Goal: Check status: Check status

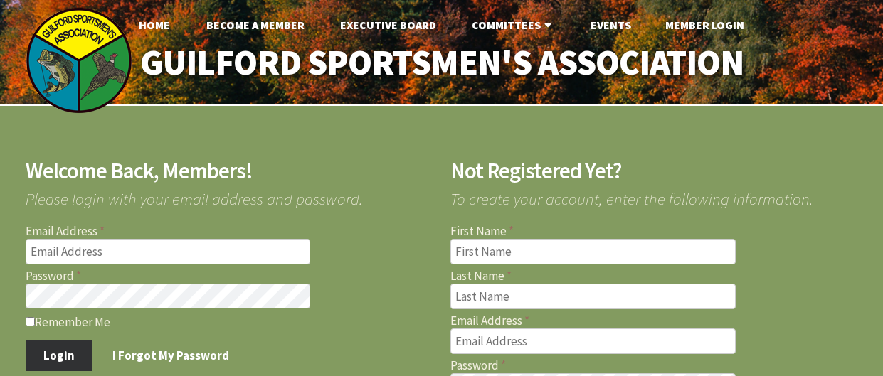
type input "[EMAIL_ADDRESS][DOMAIN_NAME]"
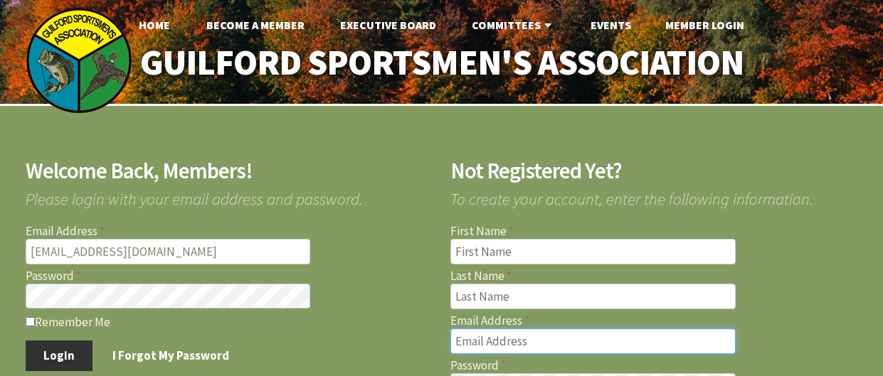
type input "evianney1@gmail.com"
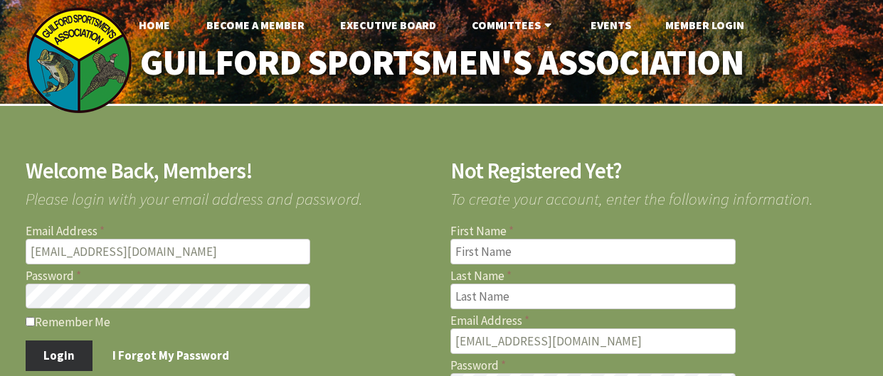
click at [59, 352] on button "Login" at bounding box center [60, 356] width 68 height 30
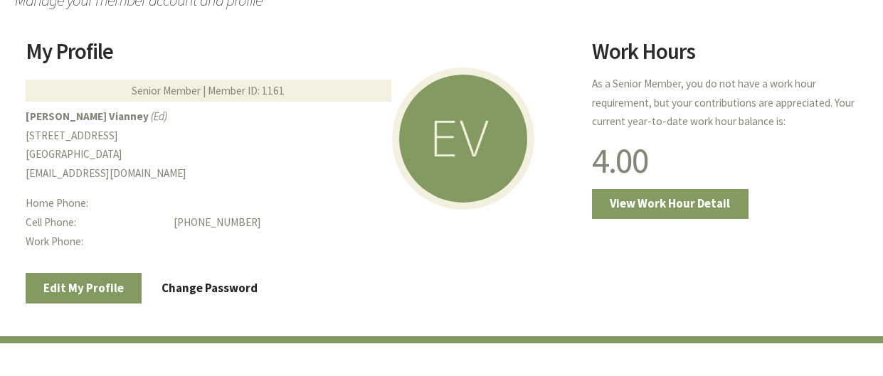
scroll to position [282, 0]
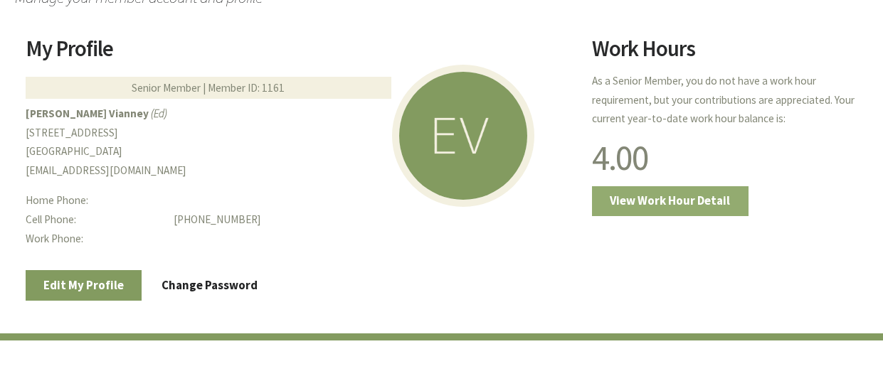
click at [629, 197] on link "View Work Hour Detail" at bounding box center [670, 201] width 156 height 30
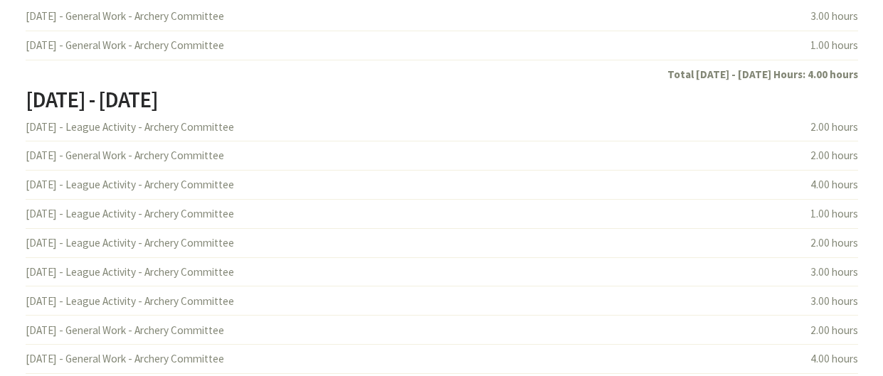
scroll to position [340, 0]
